Goal: Task Accomplishment & Management: Use online tool/utility

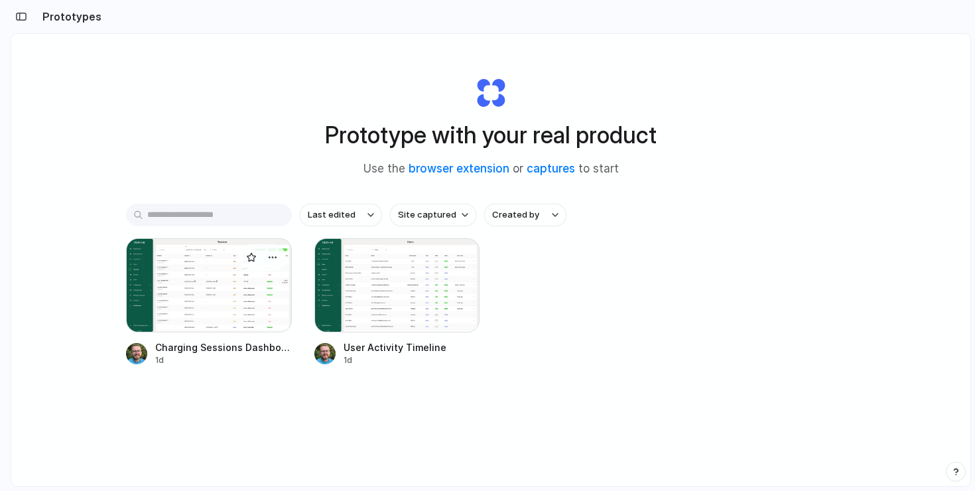
click at [252, 324] on div at bounding box center [209, 285] width 166 height 94
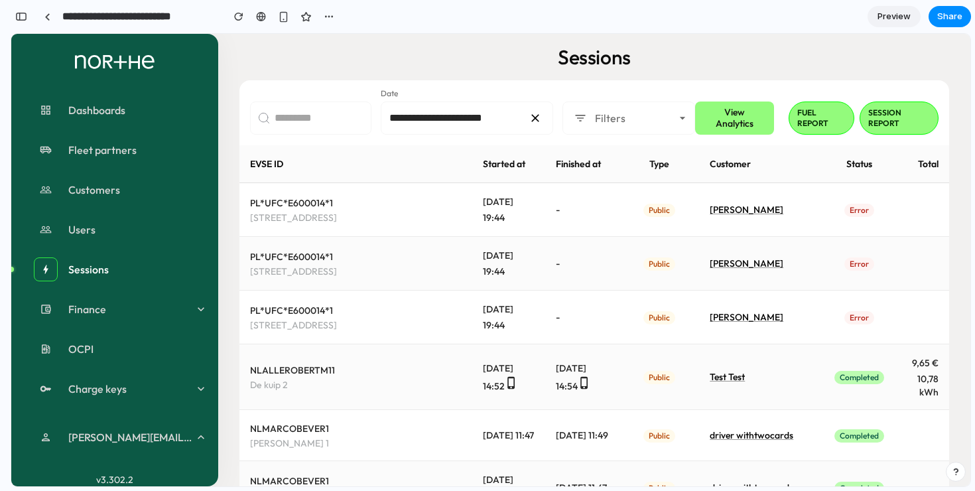
click at [765, 110] on button "View Analytics" at bounding box center [734, 118] width 79 height 33
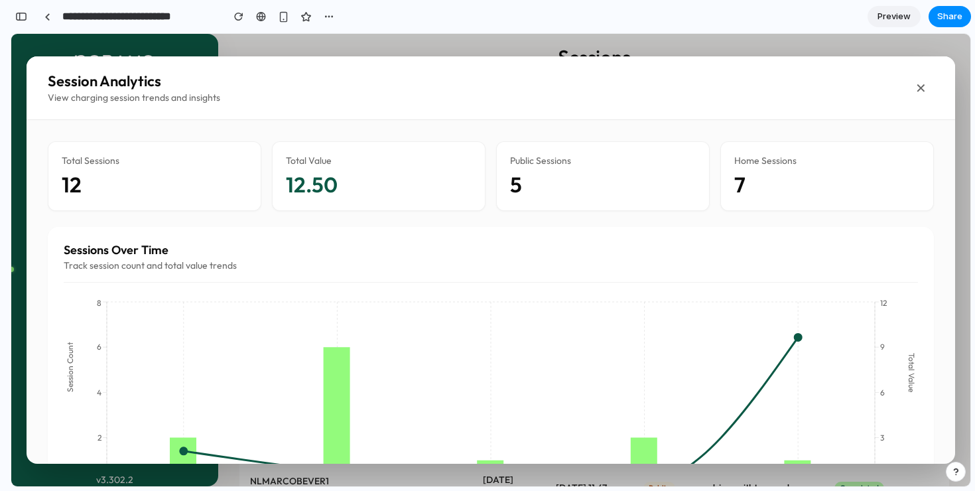
click at [919, 86] on button "✕" at bounding box center [921, 88] width 27 height 27
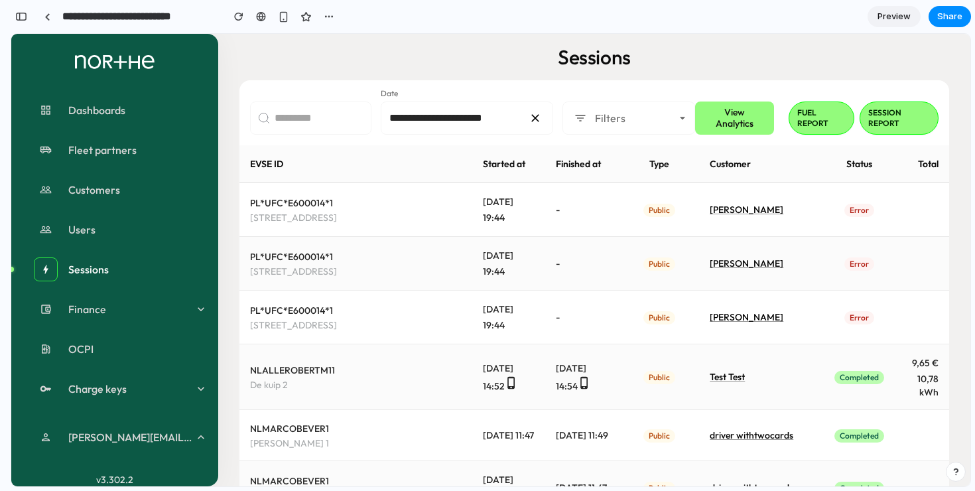
click at [885, 13] on span "Preview" at bounding box center [894, 16] width 33 height 13
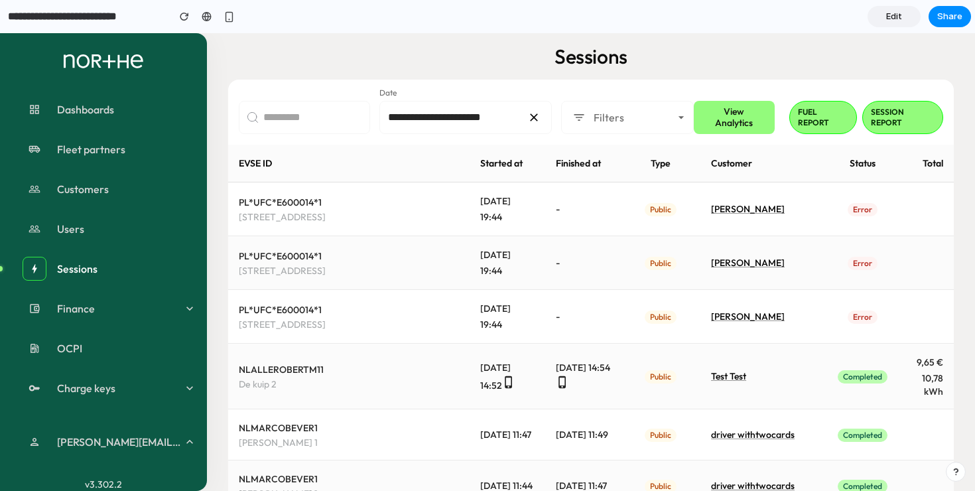
click at [885, 13] on link "Edit" at bounding box center [894, 16] width 53 height 21
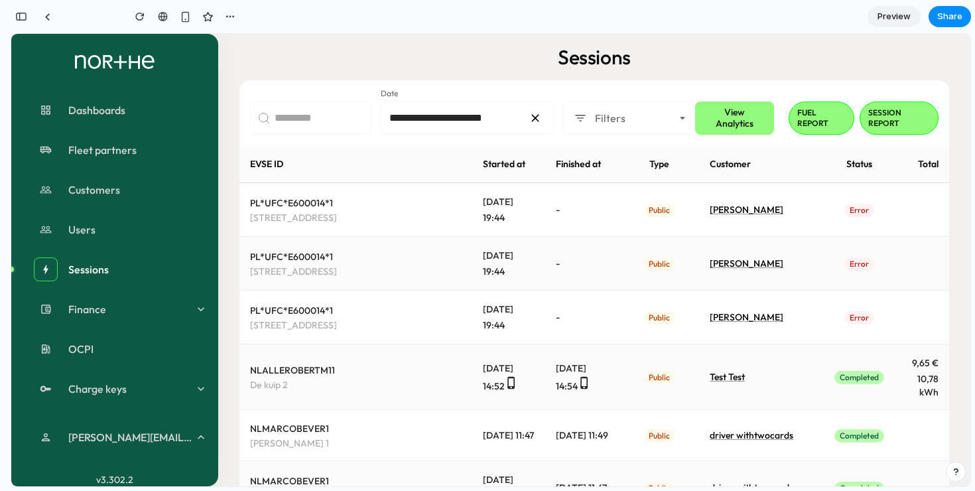
scroll to position [1734, 0]
click at [23, 18] on div "button" at bounding box center [21, 16] width 12 height 9
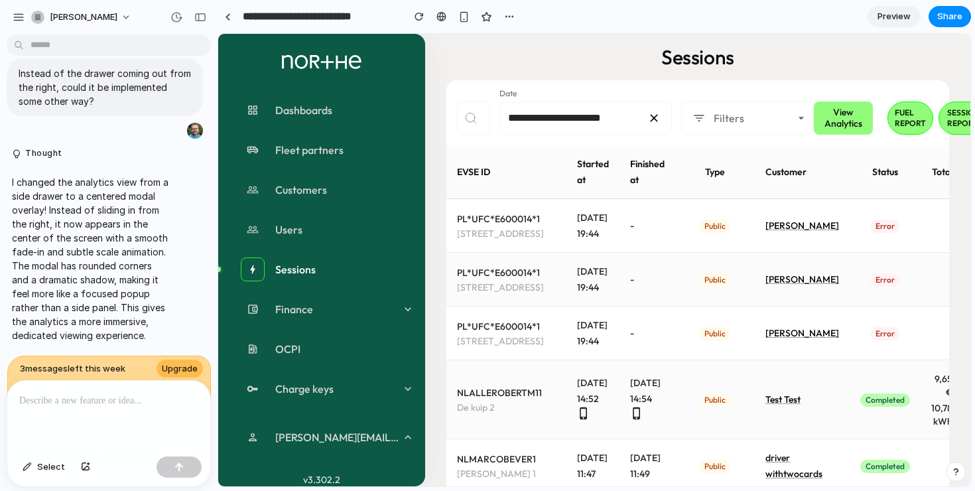
scroll to position [0, 0]
click at [133, 412] on div at bounding box center [108, 416] width 203 height 70
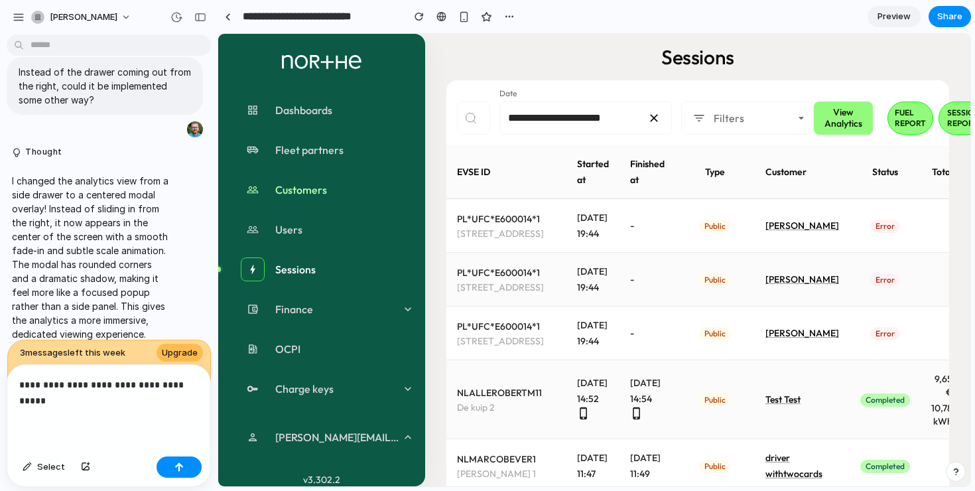
scroll to position [1137, 0]
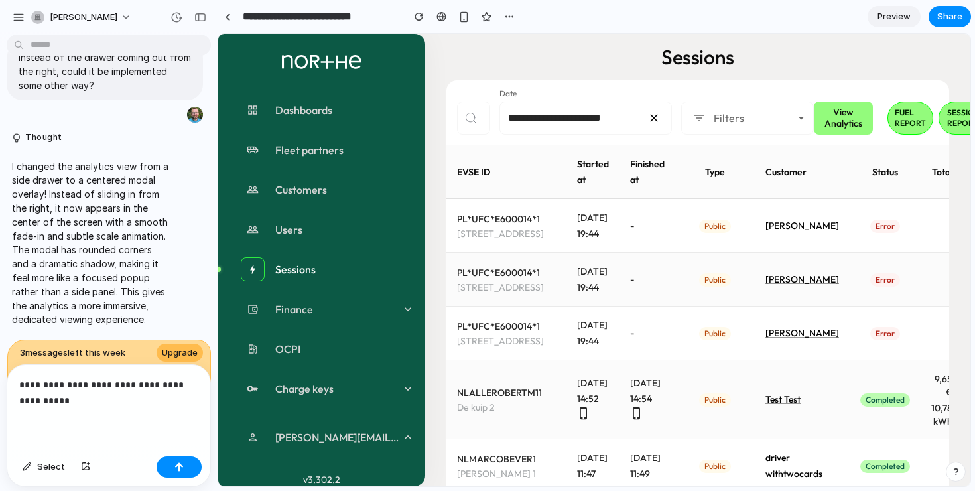
click at [189, 384] on p "**********" at bounding box center [108, 393] width 179 height 32
click at [163, 407] on p "**********" at bounding box center [108, 393] width 179 height 32
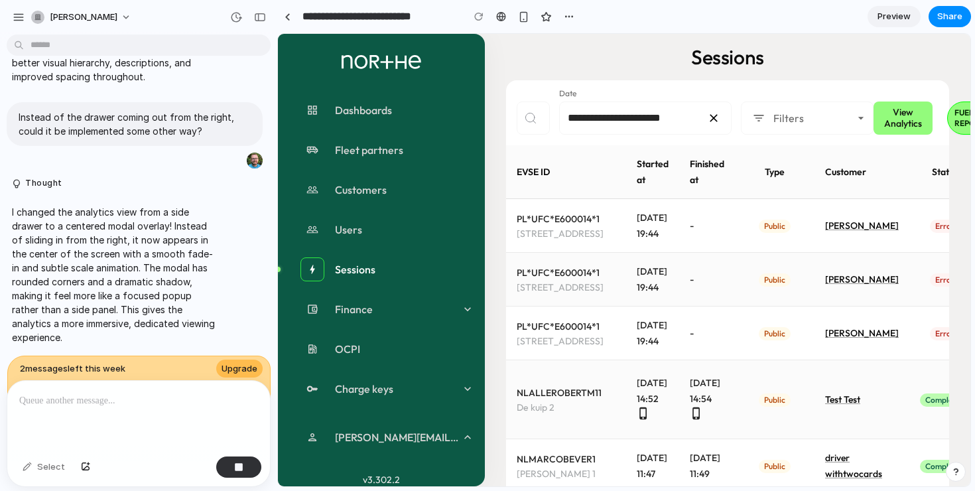
scroll to position [839, 0]
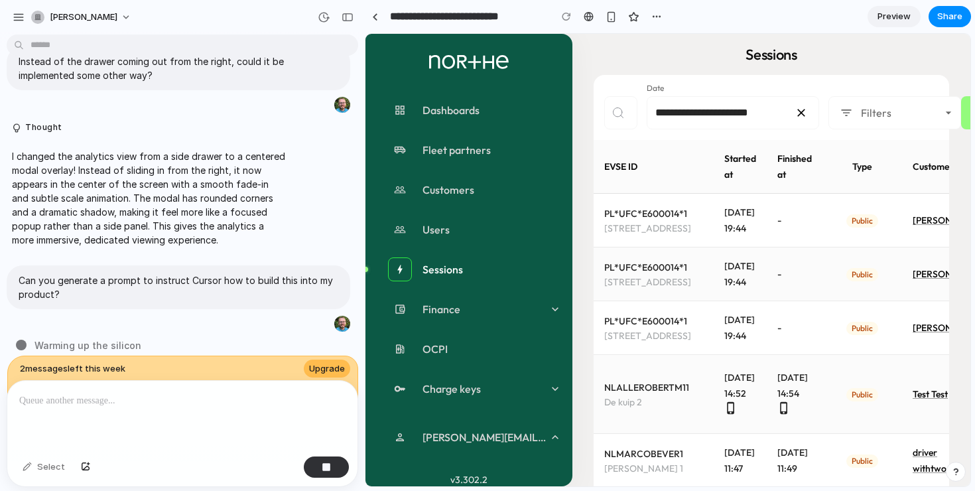
drag, startPoint x: 214, startPoint y: 266, endPoint x: 391, endPoint y: 277, distance: 178.2
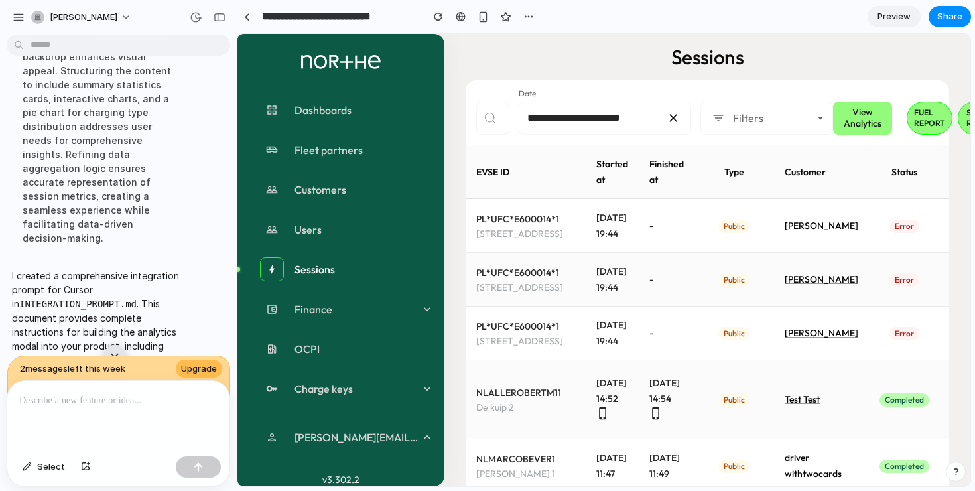
scroll to position [1600, 0]
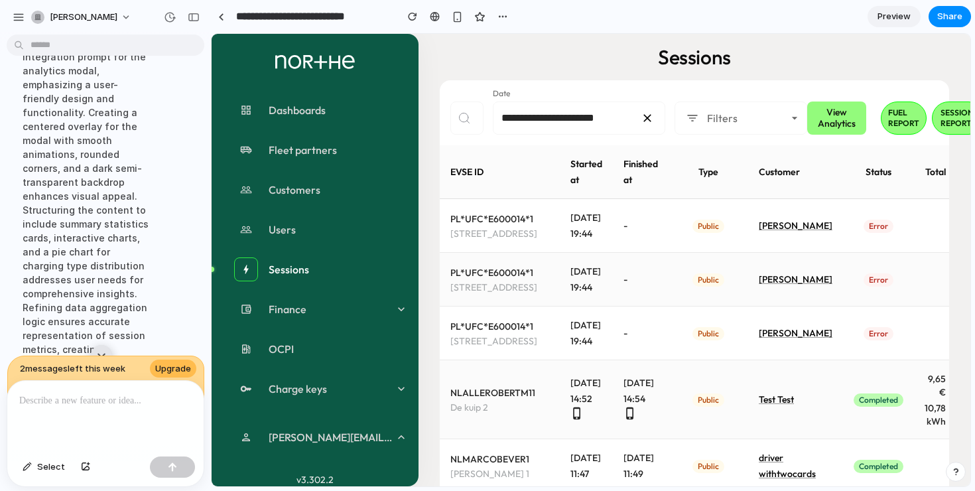
drag, startPoint x: 362, startPoint y: 123, endPoint x: 211, endPoint y: 123, distance: 151.3
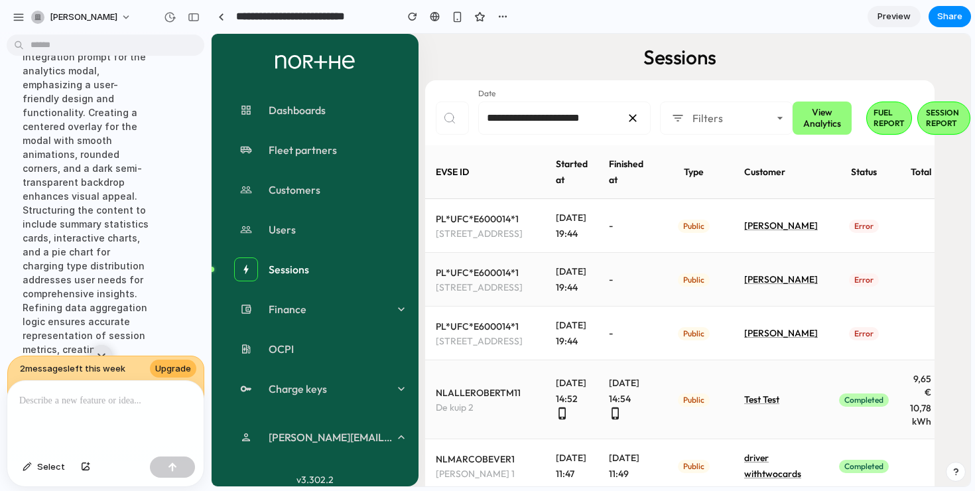
scroll to position [0, 11]
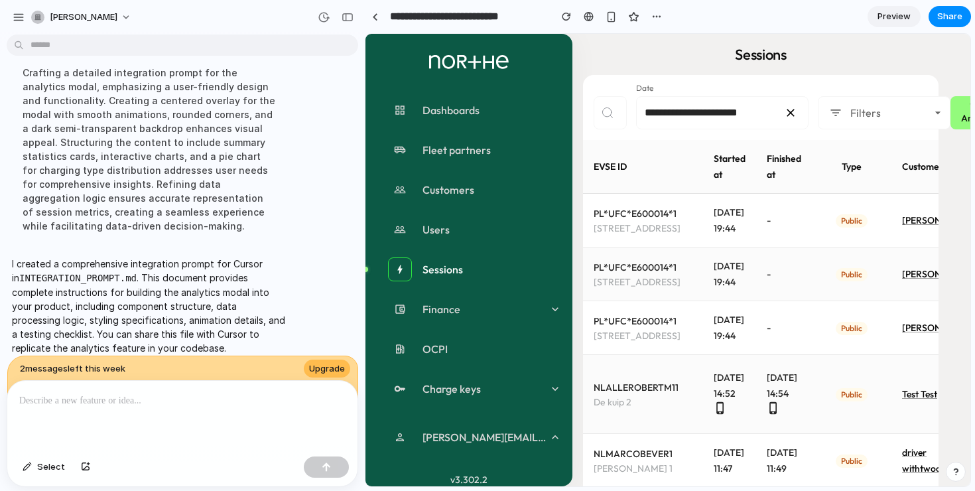
drag, startPoint x: 206, startPoint y: 246, endPoint x: 563, endPoint y: 261, distance: 356.7
click at [222, 424] on div at bounding box center [182, 416] width 350 height 70
click at [100, 402] on p at bounding box center [182, 401] width 326 height 16
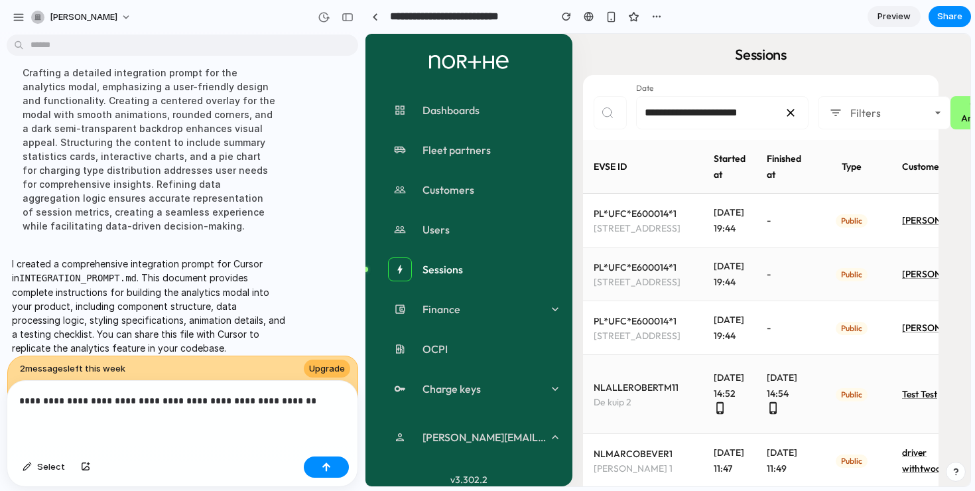
scroll to position [1233, 0]
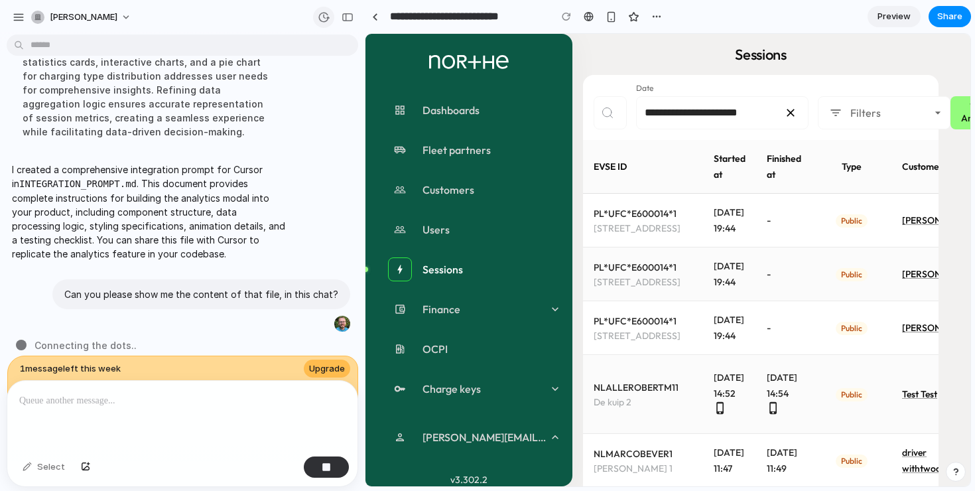
click at [322, 19] on div "button" at bounding box center [324, 17] width 12 height 12
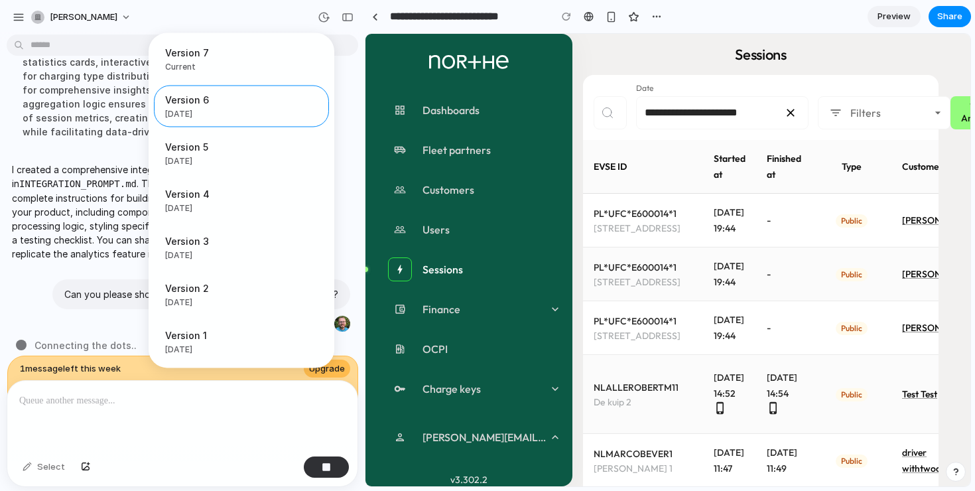
click at [322, 19] on div "Version 7 Current Version 6 [DATE] Restore Version 5 [DATE] Restore Version 4 […" at bounding box center [487, 245] width 975 height 491
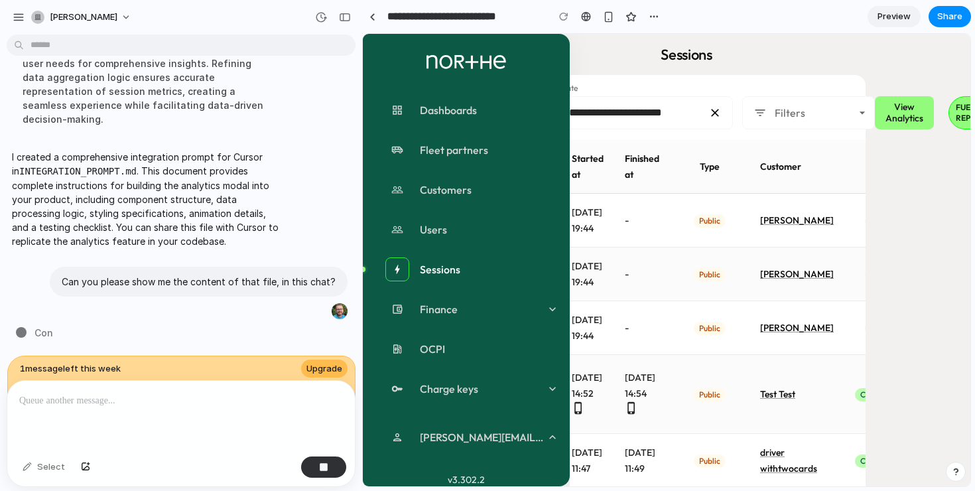
scroll to position [0, 57]
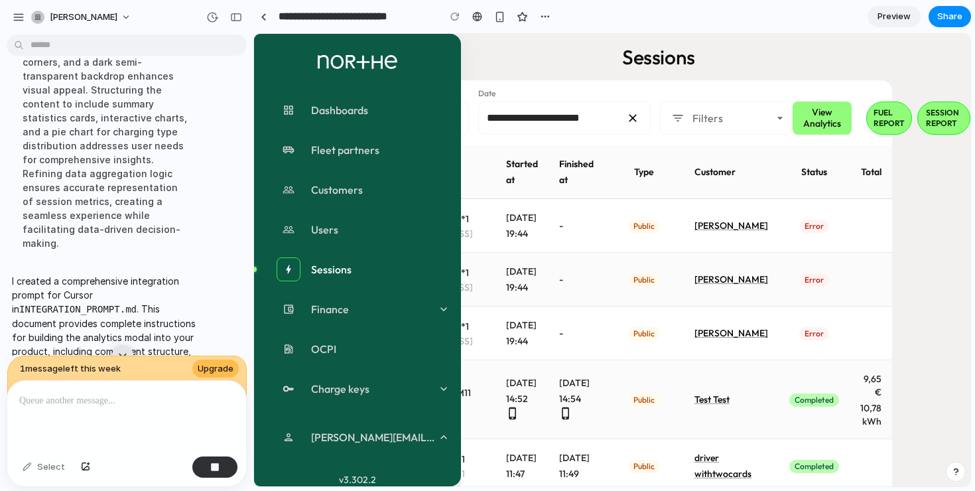
drag, startPoint x: 364, startPoint y: 158, endPoint x: 251, endPoint y: 157, distance: 112.1
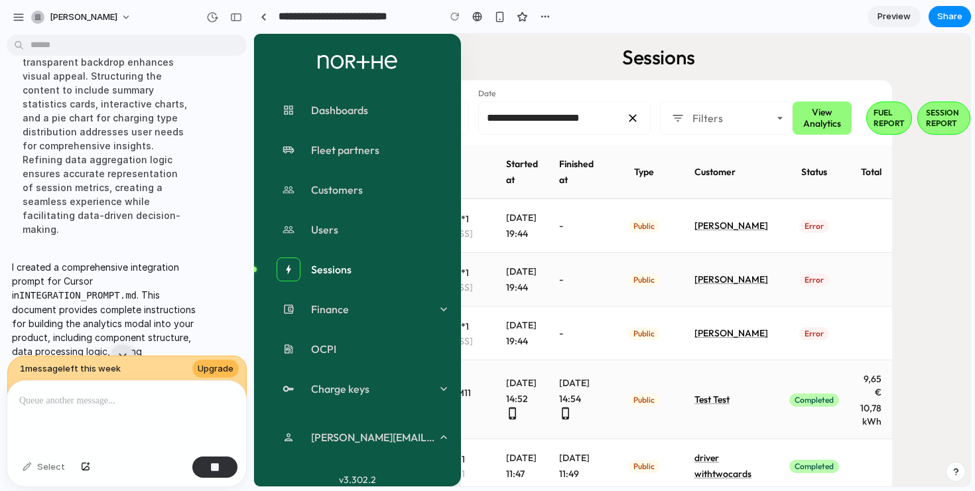
scroll to position [0, 55]
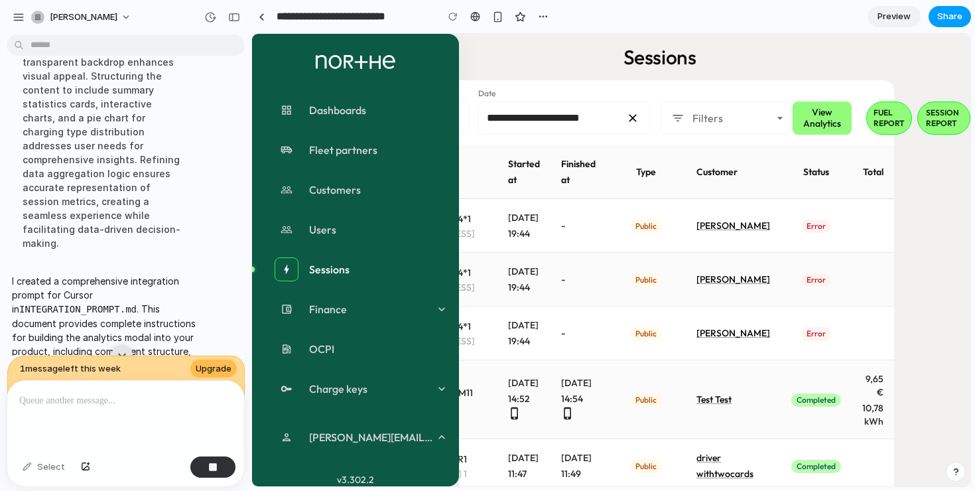
click at [951, 16] on span "Share" at bounding box center [950, 16] width 25 height 13
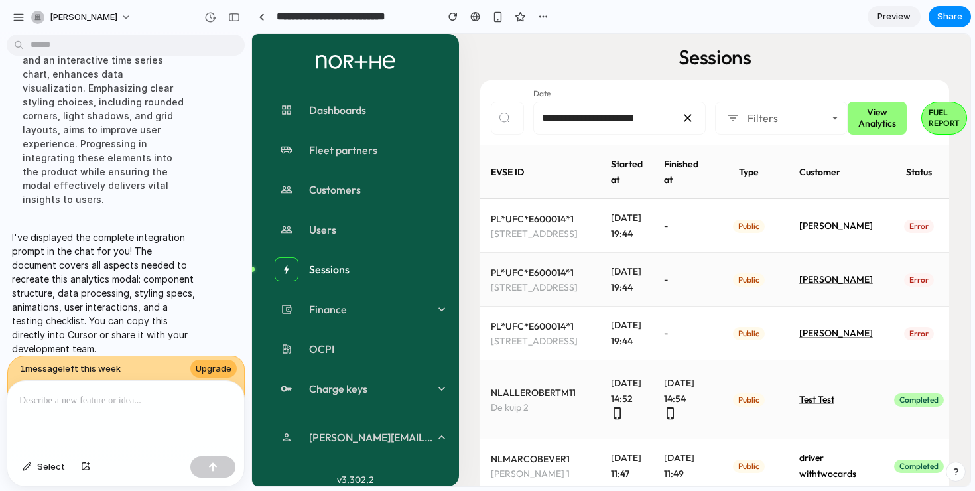
scroll to position [1329, 0]
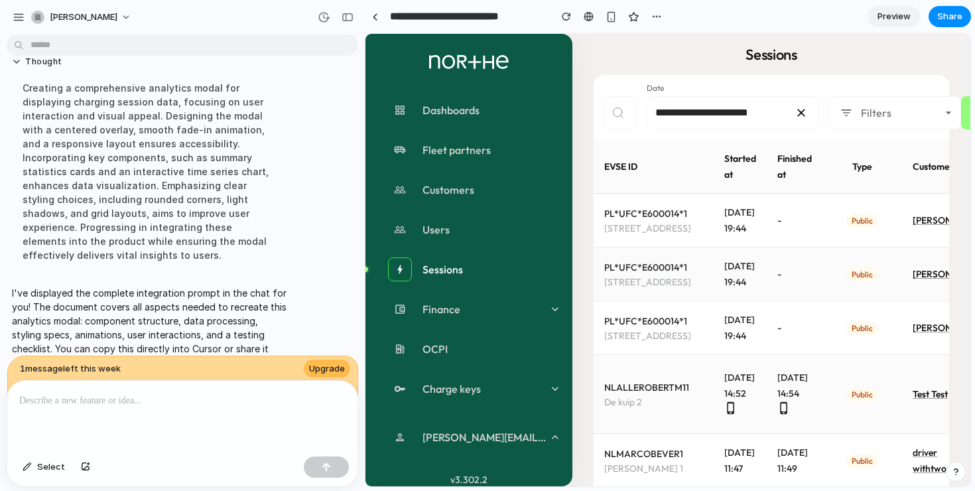
drag, startPoint x: 248, startPoint y: 318, endPoint x: 405, endPoint y: 372, distance: 166.2
click at [50, 456] on button "Select" at bounding box center [44, 466] width 56 height 21
click at [94, 412] on div at bounding box center [182, 416] width 350 height 70
click at [271, 229] on div "Creating a comprehensive analytics modal for displaying charging session data, …" at bounding box center [149, 171] width 275 height 197
click at [49, 466] on span "Select" at bounding box center [51, 466] width 28 height 13
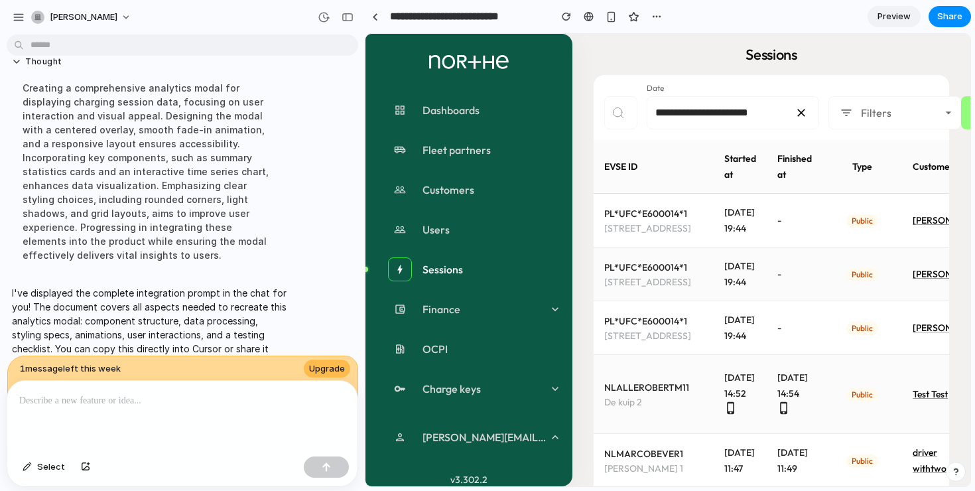
click at [133, 408] on div at bounding box center [182, 416] width 350 height 70
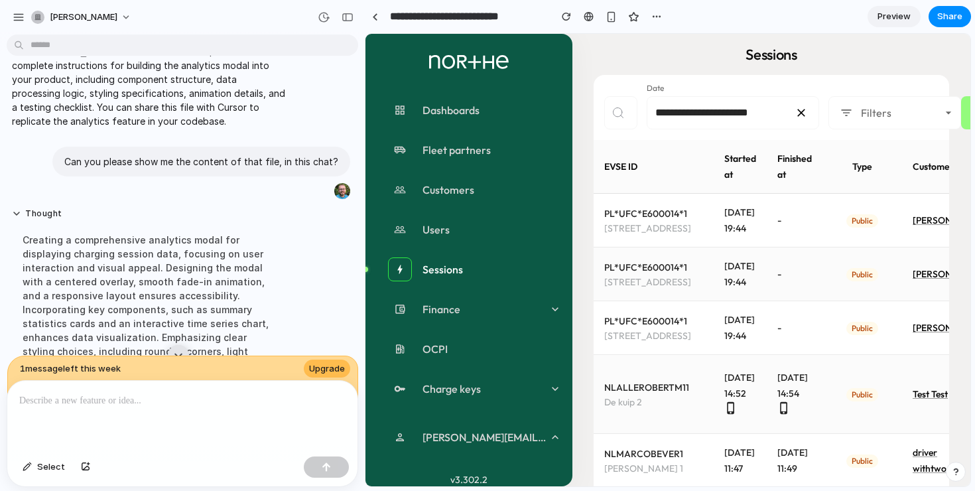
scroll to position [1109, 0]
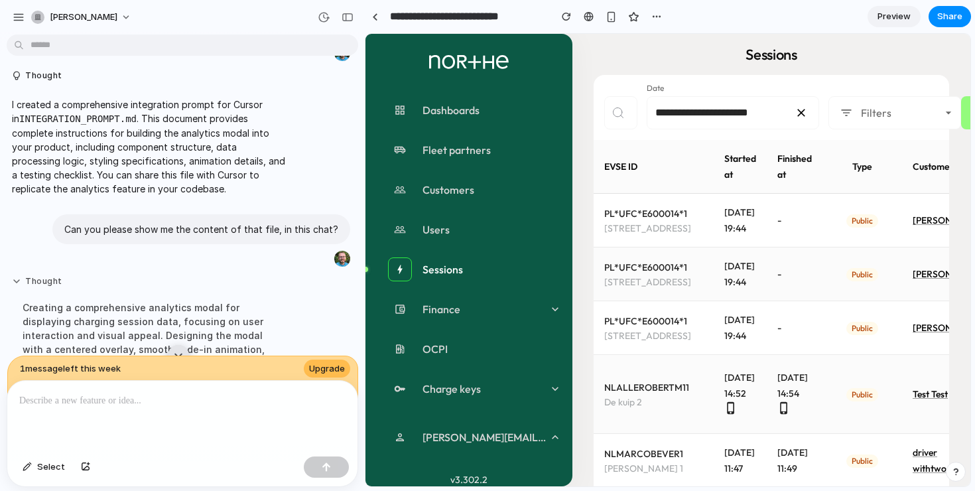
click at [22, 276] on button "Thought" at bounding box center [149, 281] width 275 height 11
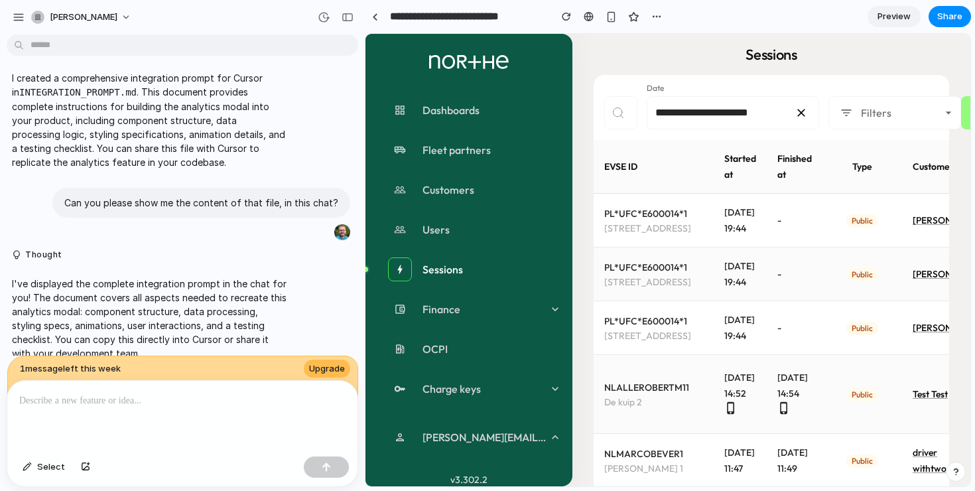
scroll to position [1141, 0]
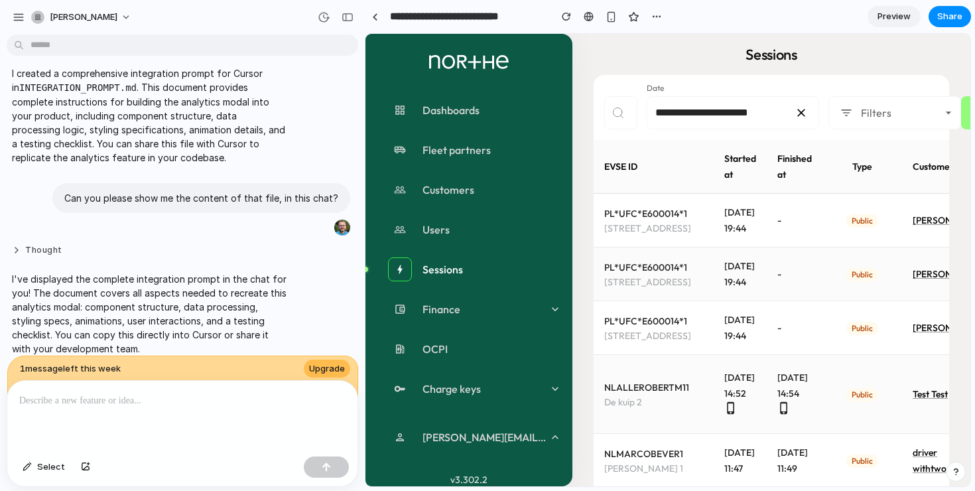
click at [12, 245] on button "Thought" at bounding box center [149, 250] width 275 height 11
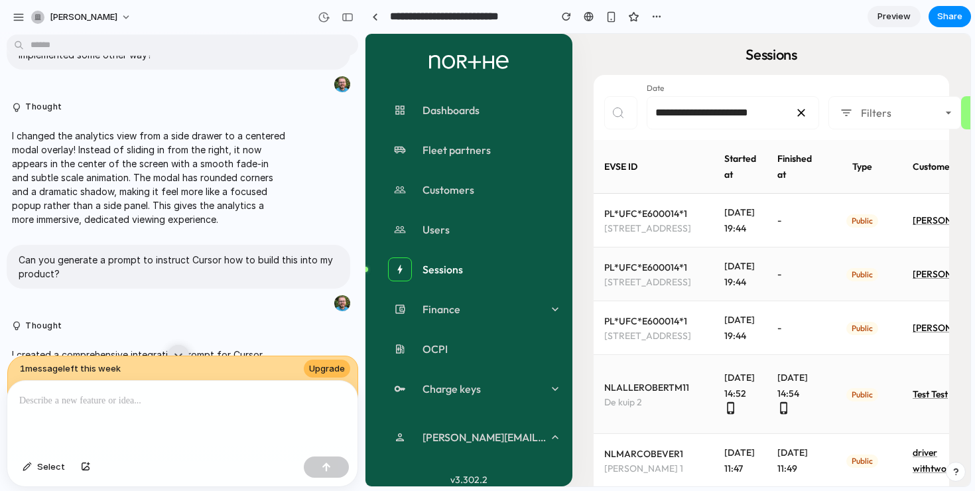
scroll to position [819, 0]
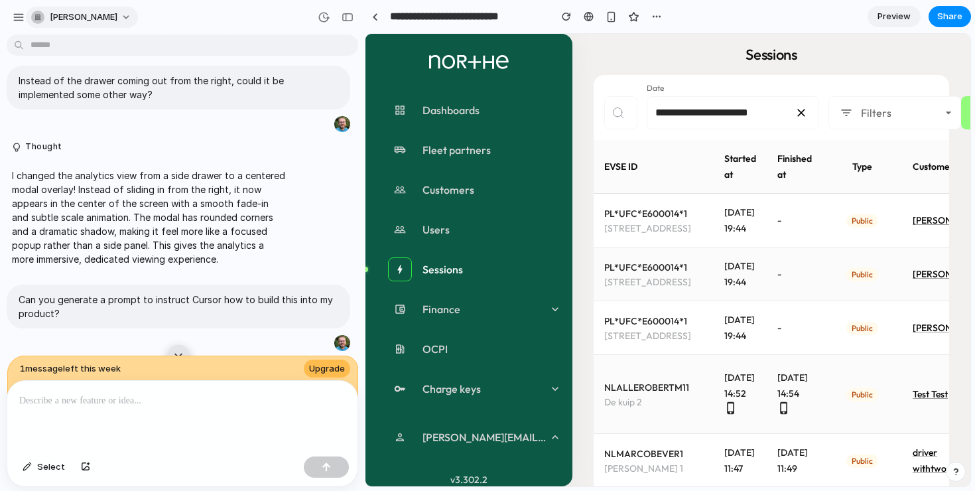
click at [121, 15] on button "[PERSON_NAME]" at bounding box center [82, 17] width 112 height 21
